Goal: Navigation & Orientation: Understand site structure

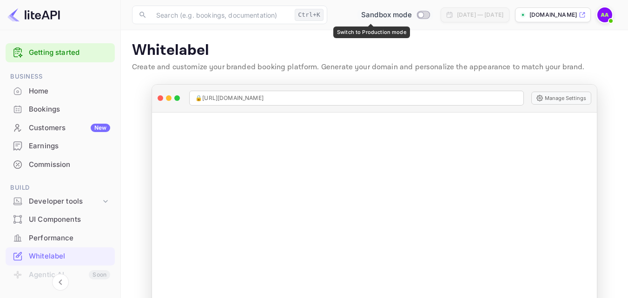
click at [412, 14] on input "Switch to Production mode" at bounding box center [421, 15] width 19 height 6
checkbox input "true"
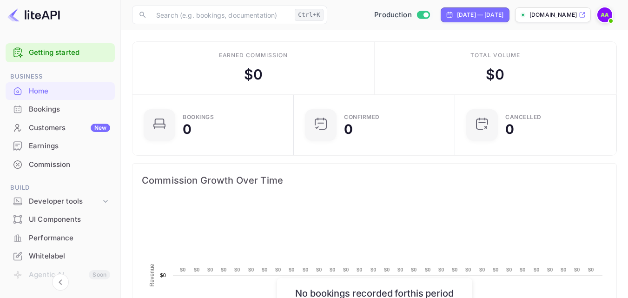
scroll to position [144, 149]
click at [66, 213] on div "UI Components" at bounding box center [60, 220] width 109 height 18
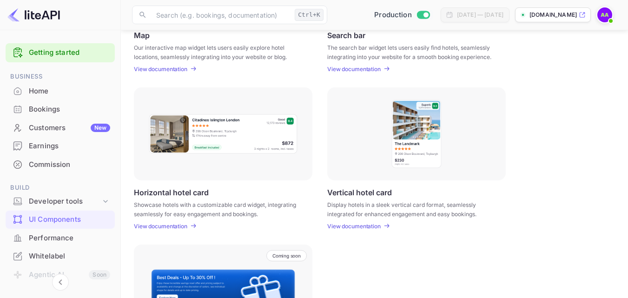
scroll to position [236, 0]
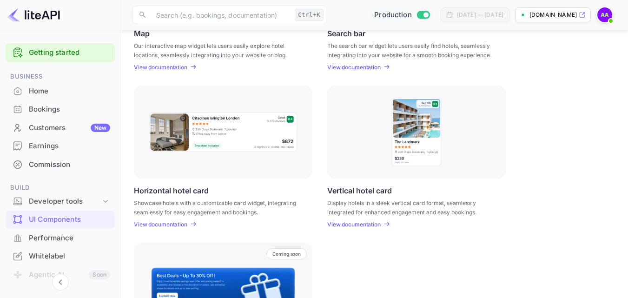
click at [57, 124] on div "Customers New" at bounding box center [69, 128] width 81 height 11
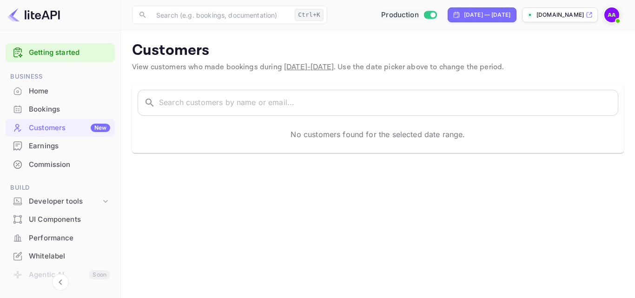
click at [44, 167] on div "Commission" at bounding box center [69, 165] width 81 height 11
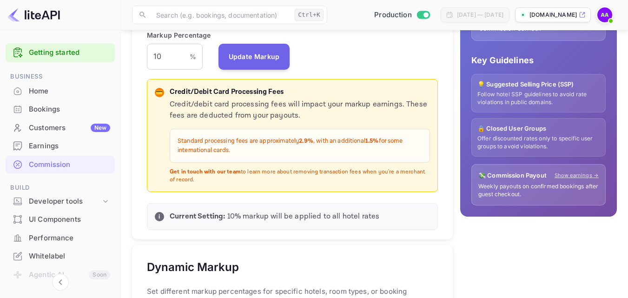
scroll to position [254, 0]
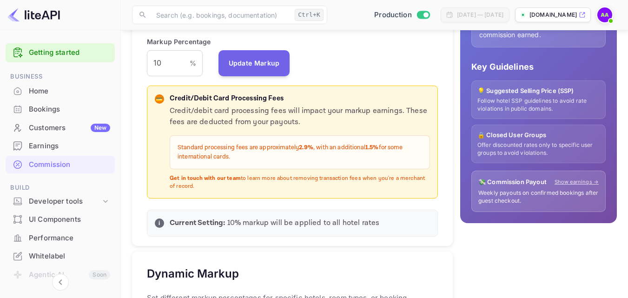
click at [523, 96] on div "💡 Suggested Selling Price (SSP) Follow hotel SSP guidelines to avoid rate viola…" at bounding box center [539, 99] width 134 height 39
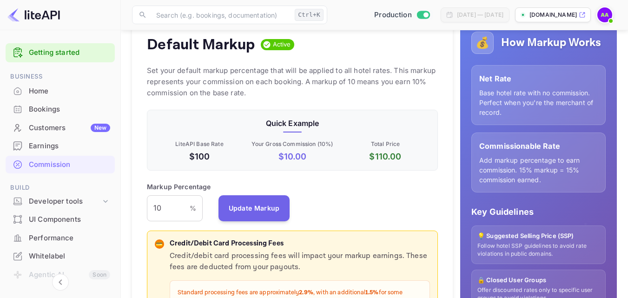
scroll to position [108, 0]
